Goal: Find specific fact: Find specific fact

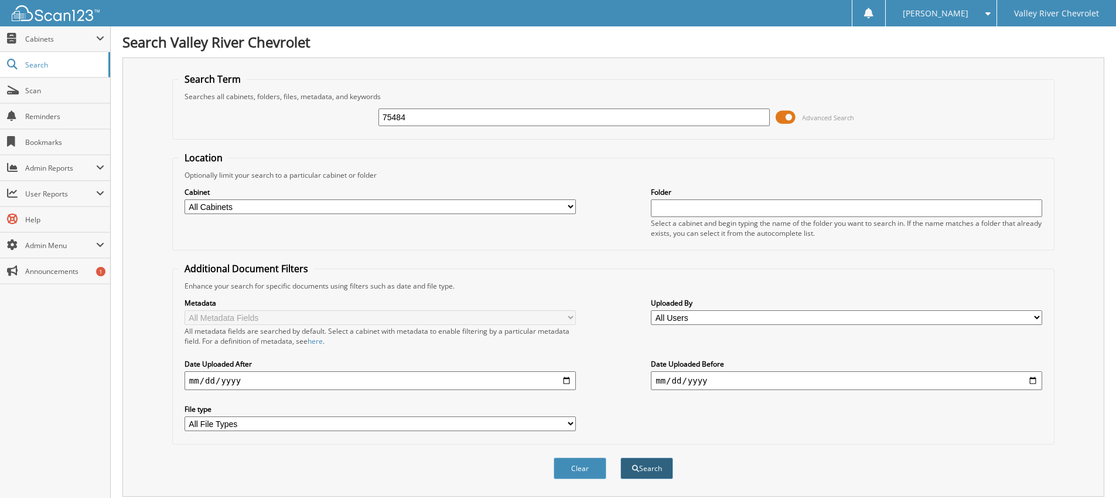
type input "75484"
click at [642, 477] on button "Search" at bounding box center [647, 468] width 53 height 22
click at [428, 126] on div "75484" at bounding box center [574, 117] width 391 height 20
click at [430, 122] on input "75484" at bounding box center [574, 117] width 391 height 18
drag, startPoint x: 414, startPoint y: 122, endPoint x: 418, endPoint y: 117, distance: 6.2
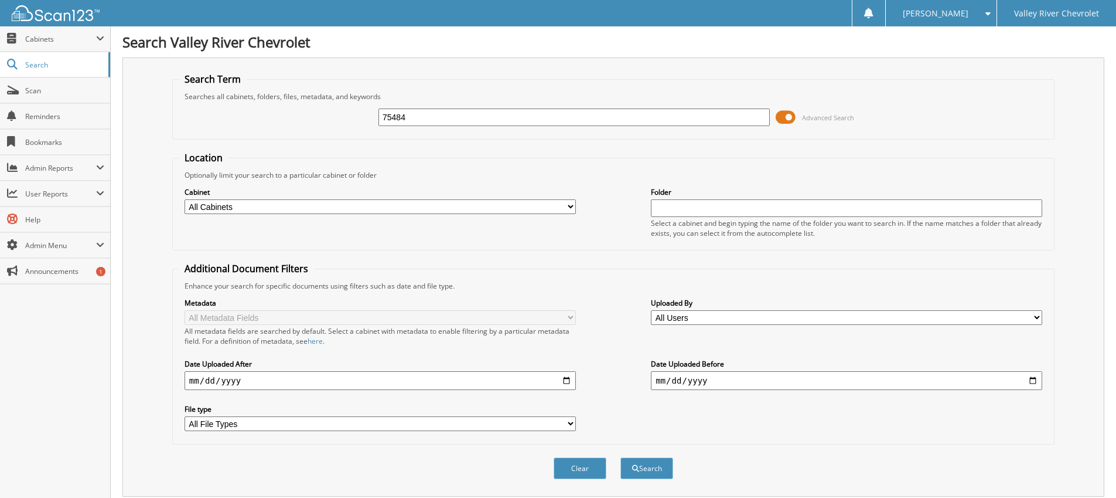
click at [418, 117] on input "75484" at bounding box center [574, 117] width 391 height 18
click at [443, 188] on label "Cabinet" at bounding box center [380, 192] width 391 height 10
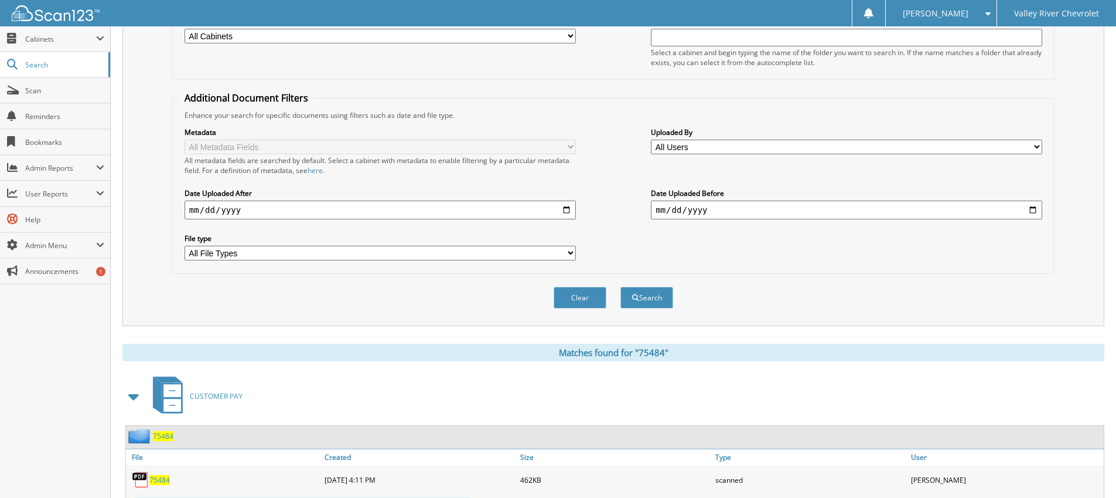
scroll to position [234, 0]
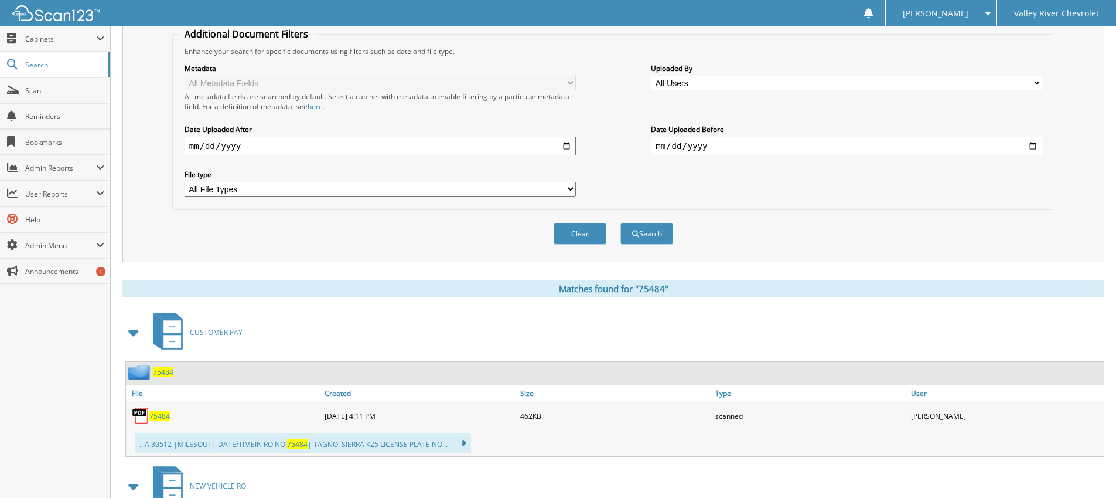
drag, startPoint x: 555, startPoint y: 287, endPoint x: 619, endPoint y: 280, distance: 64.9
click at [619, 280] on div "Matches found for "75484"" at bounding box center [613, 289] width 982 height 18
click at [640, 292] on div "Matches found for "75484"" at bounding box center [613, 289] width 982 height 18
drag, startPoint x: 560, startPoint y: 291, endPoint x: 573, endPoint y: 288, distance: 13.4
click at [573, 288] on div "Matches found for "75484"" at bounding box center [613, 289] width 982 height 18
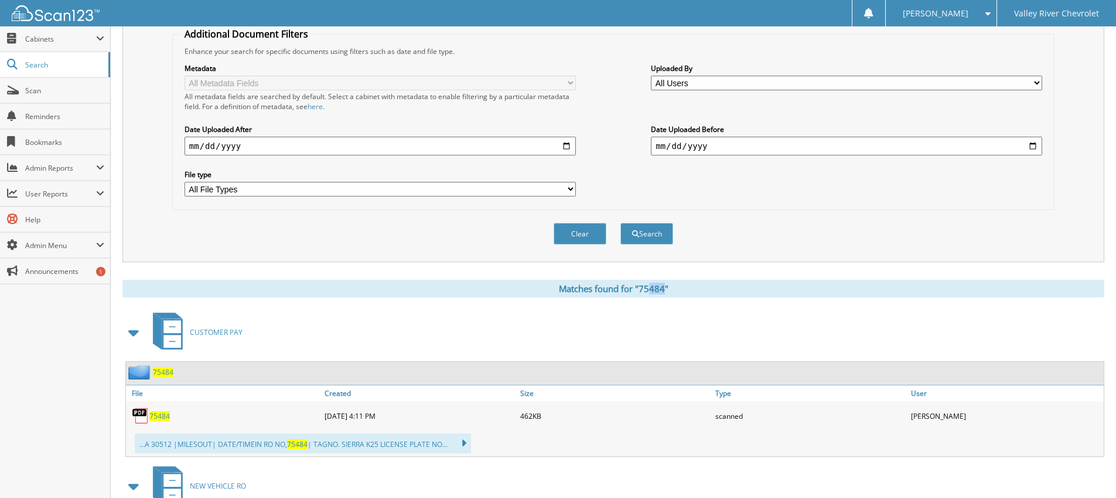
click at [566, 287] on div "Matches found for "75484"" at bounding box center [613, 289] width 982 height 18
drag, startPoint x: 560, startPoint y: 288, endPoint x: 636, endPoint y: 292, distance: 75.7
click at [636, 292] on div "Matches found for "75484"" at bounding box center [613, 289] width 982 height 18
click at [663, 285] on div "Matches found for "75484"" at bounding box center [613, 289] width 982 height 18
drag, startPoint x: 673, startPoint y: 287, endPoint x: 559, endPoint y: 290, distance: 114.3
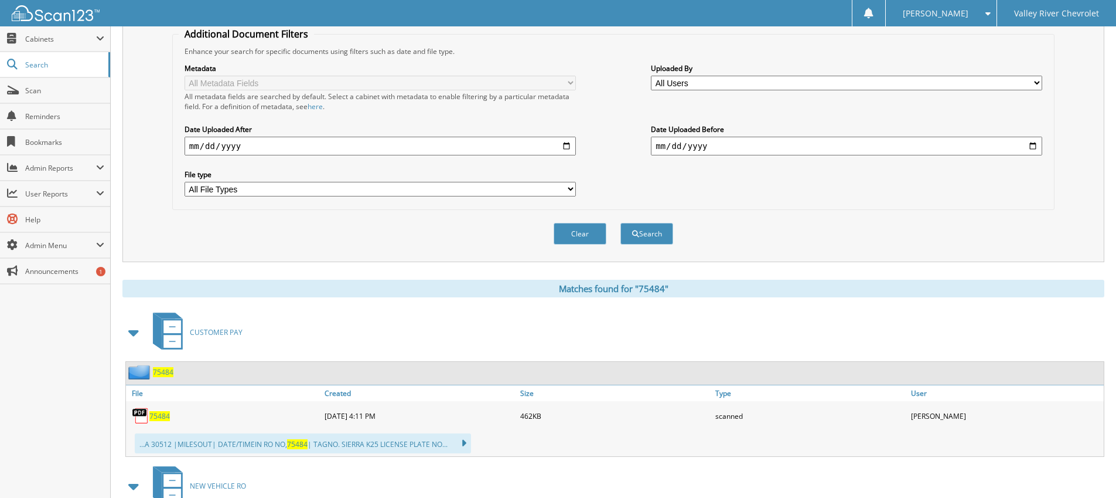
click at [559, 290] on div "Matches found for "75484"" at bounding box center [613, 289] width 982 height 18
click at [540, 287] on div "Matches found for "75484"" at bounding box center [613, 289] width 982 height 18
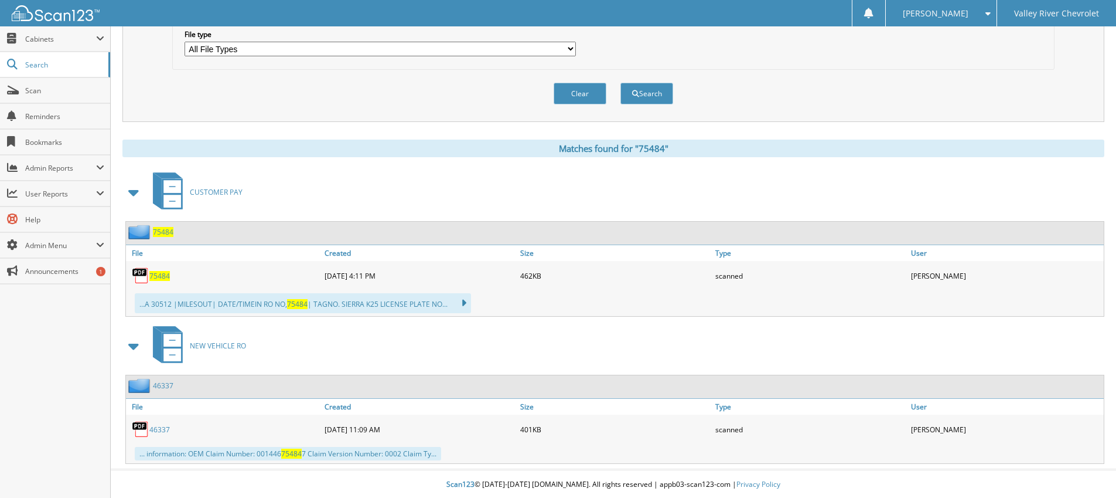
scroll to position [376, 0]
click at [169, 228] on span "75484" at bounding box center [163, 231] width 21 height 10
